Goal: Information Seeking & Learning: Check status

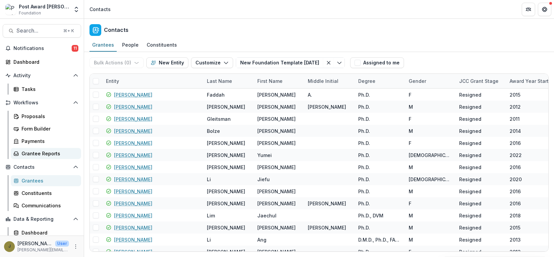
click at [33, 154] on div "Grantee Reports" at bounding box center [49, 153] width 54 height 7
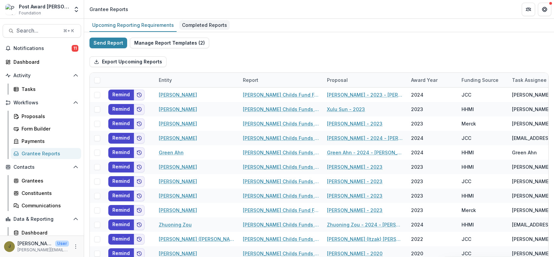
click at [189, 27] on div "Completed Reports" at bounding box center [204, 25] width 50 height 10
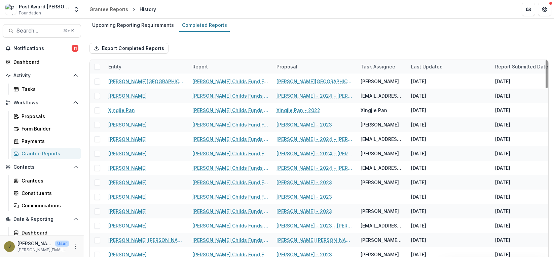
click at [260, 51] on div "Export Completed Reports" at bounding box center [318, 49] width 459 height 22
click at [268, 67] on div "Report" at bounding box center [230, 66] width 84 height 14
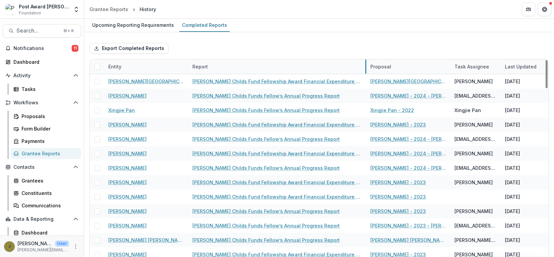
drag, startPoint x: 271, startPoint y: 66, endPoint x: 365, endPoint y: 65, distance: 93.8
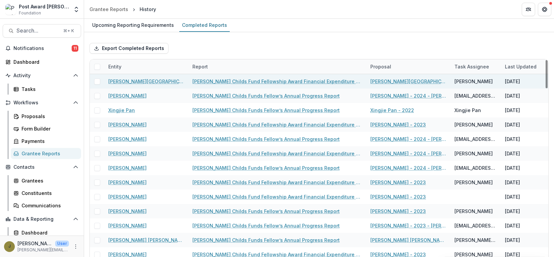
click at [221, 81] on link "[PERSON_NAME] Childs Fund Fellowship Award Financial Expenditure Report" at bounding box center [277, 81] width 170 height 7
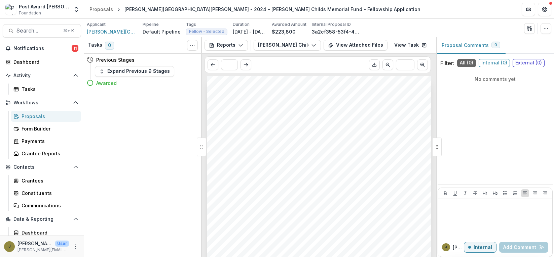
scroll to position [137, 0]
click at [477, 160] on div "No comments yet" at bounding box center [494, 127] width 115 height 109
click at [355, 44] on button "View Attached Files" at bounding box center [355, 45] width 64 height 11
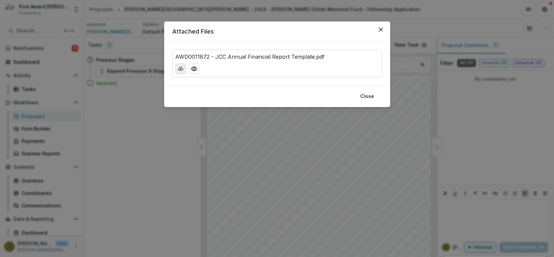
click at [180, 71] on icon "download-button" at bounding box center [180, 68] width 5 height 5
click at [382, 30] on icon "Close" at bounding box center [381, 30] width 4 height 4
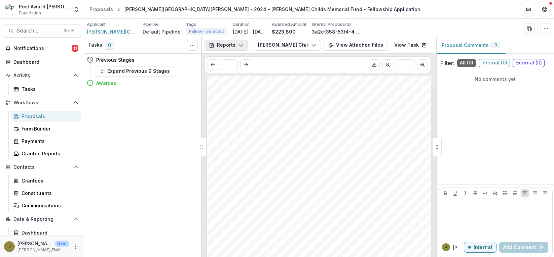
click at [241, 46] on icon "button" at bounding box center [240, 45] width 5 height 5
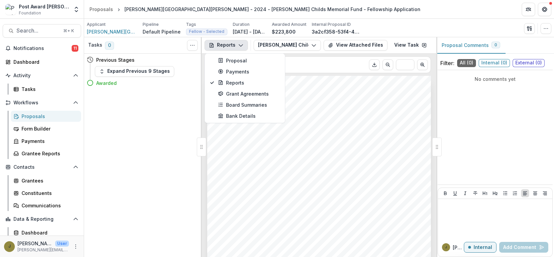
click at [241, 46] on icon "button" at bounding box center [240, 45] width 5 height 5
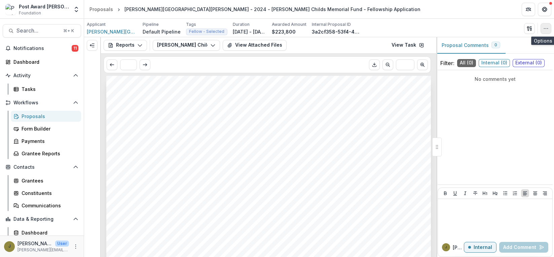
click at [543, 31] on icon "button" at bounding box center [545, 28] width 5 height 5
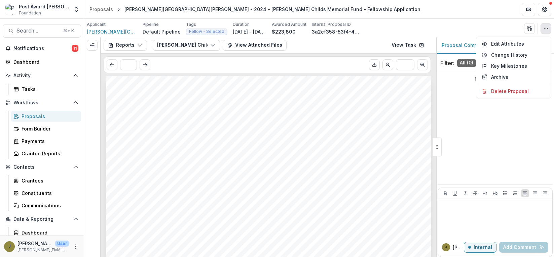
click at [543, 31] on icon "button" at bounding box center [545, 28] width 5 height 5
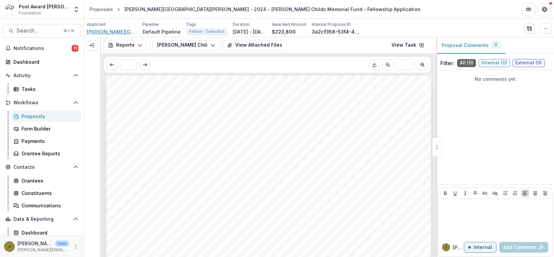
click at [117, 31] on span "[PERSON_NAME][GEOGRAPHIC_DATA][PERSON_NAME]" at bounding box center [112, 31] width 50 height 7
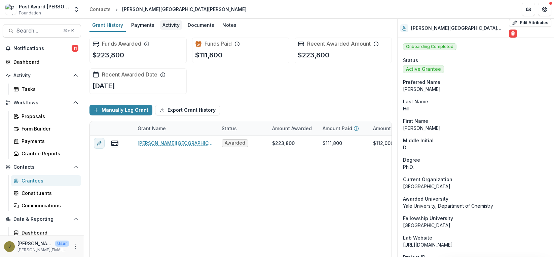
click at [168, 25] on div "Activity" at bounding box center [171, 25] width 23 height 10
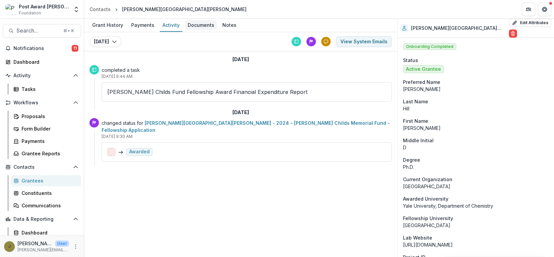
click at [192, 25] on div "Documents" at bounding box center [201, 25] width 32 height 10
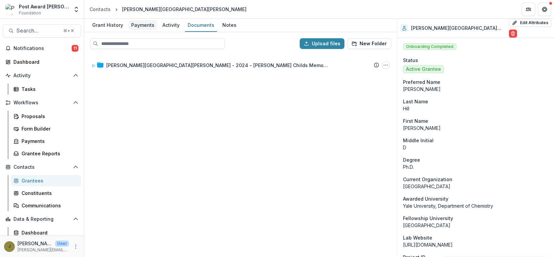
click at [134, 24] on div "Payments" at bounding box center [142, 25] width 29 height 10
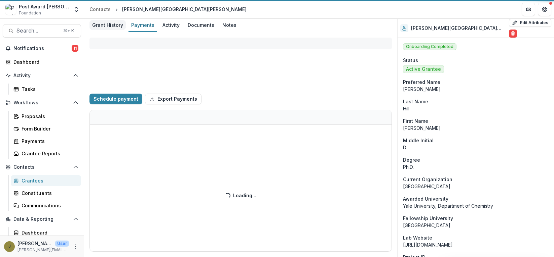
select select "****"
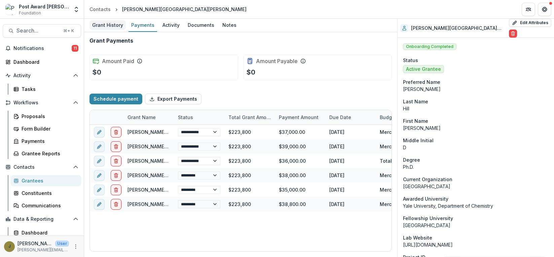
click at [109, 24] on div "Grant History" at bounding box center [107, 25] width 36 height 10
